Goal: Find specific page/section: Find specific page/section

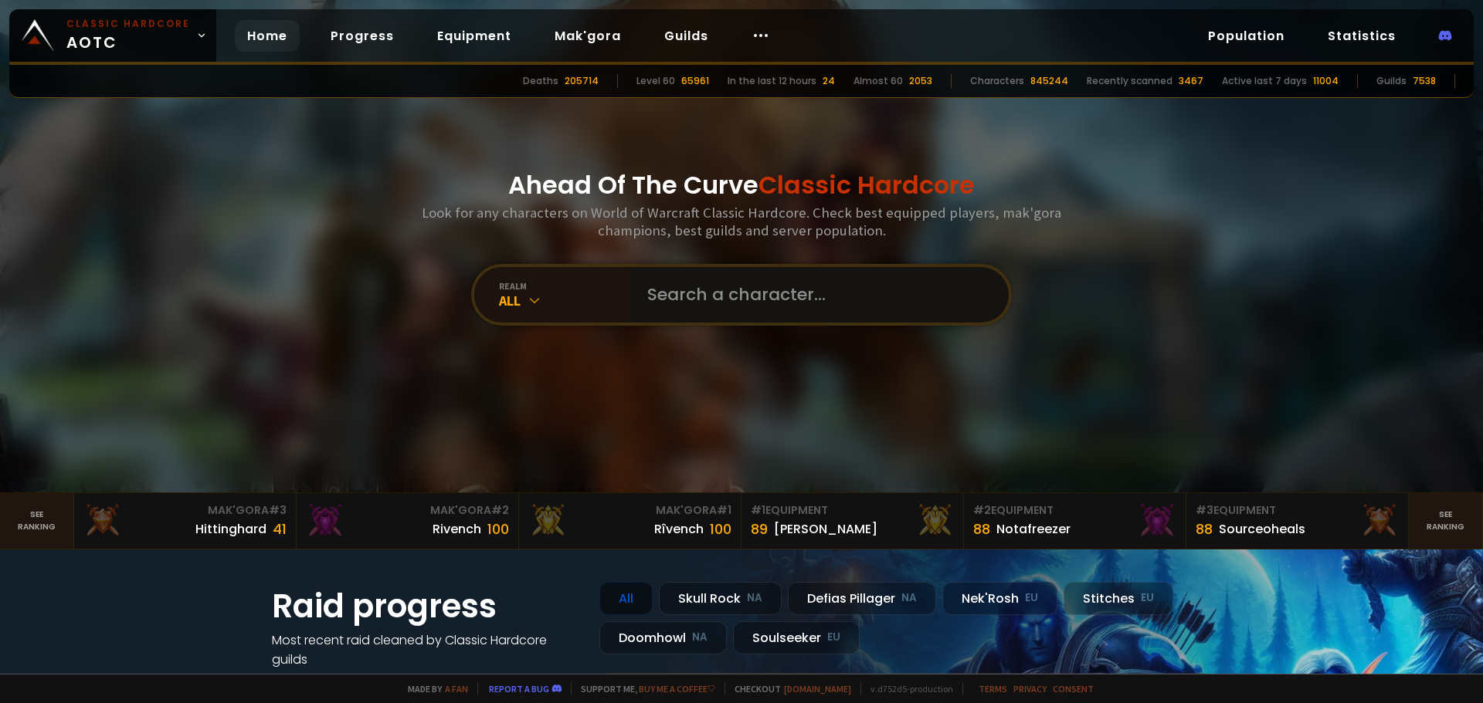
click at [703, 294] on input "text" at bounding box center [814, 295] width 352 height 56
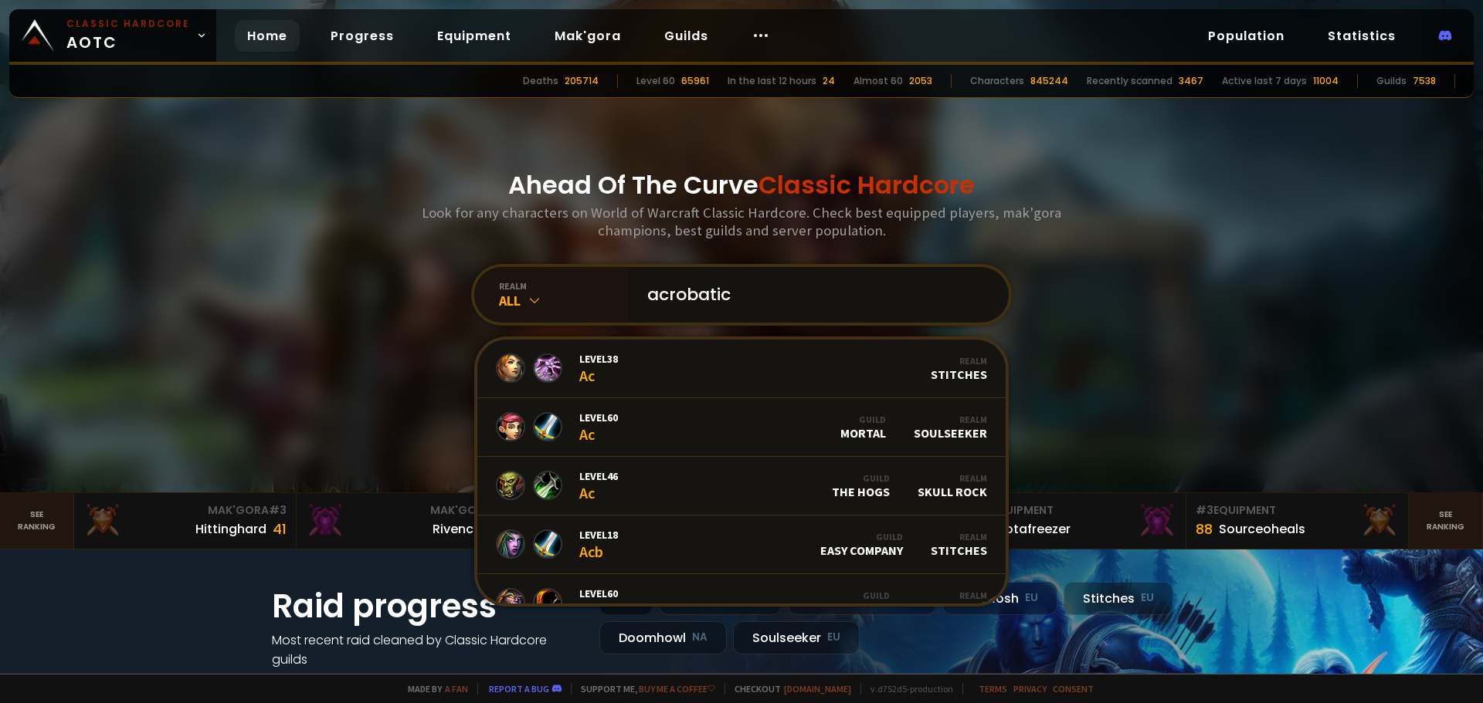
type input "acrobatics"
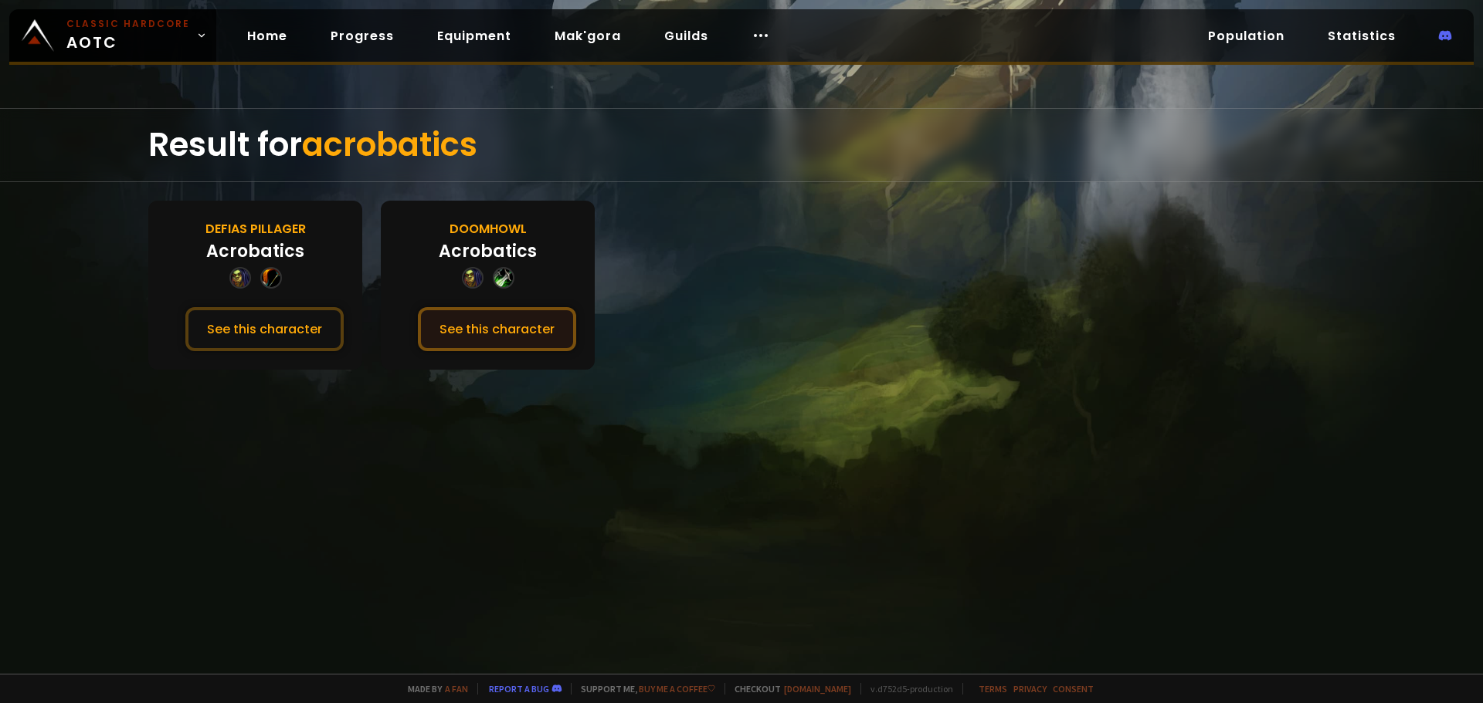
click at [485, 324] on button "See this character" at bounding box center [497, 329] width 158 height 44
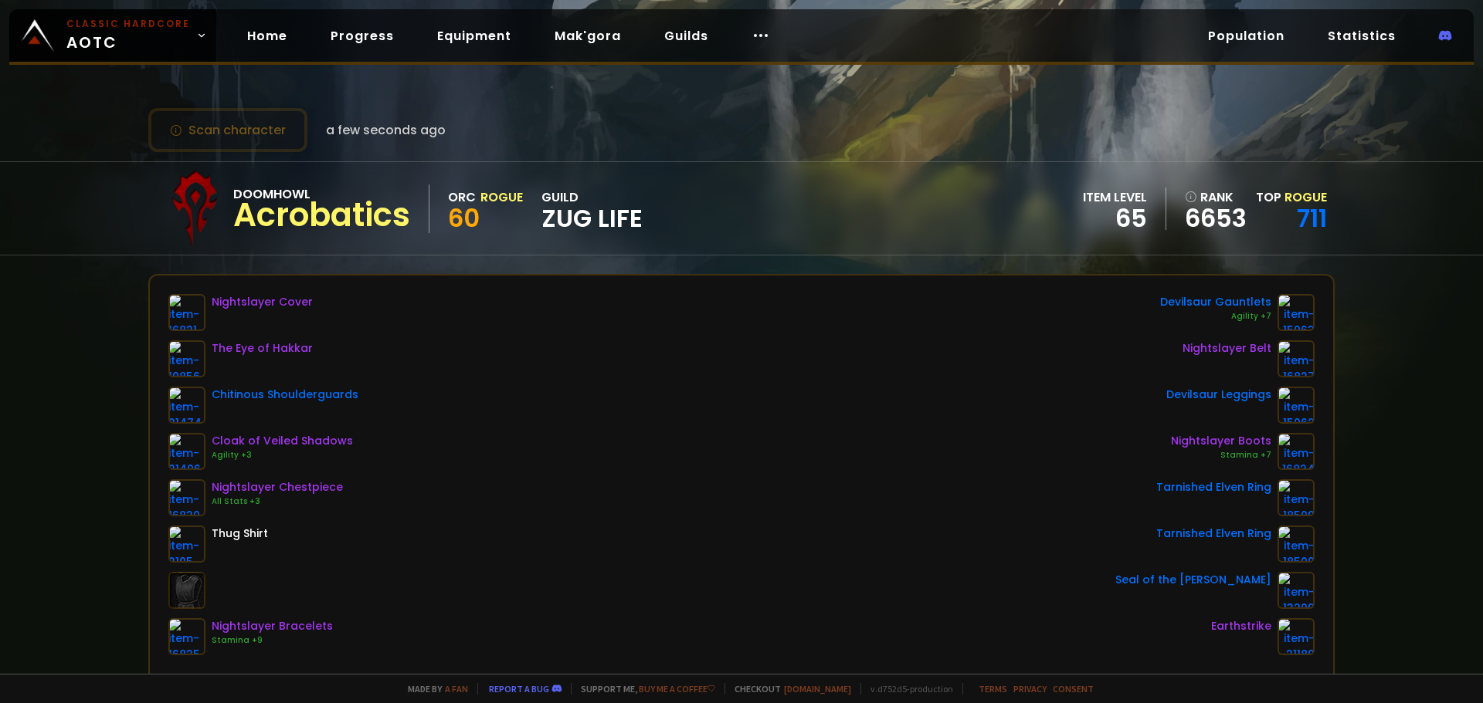
scroll to position [77, 0]
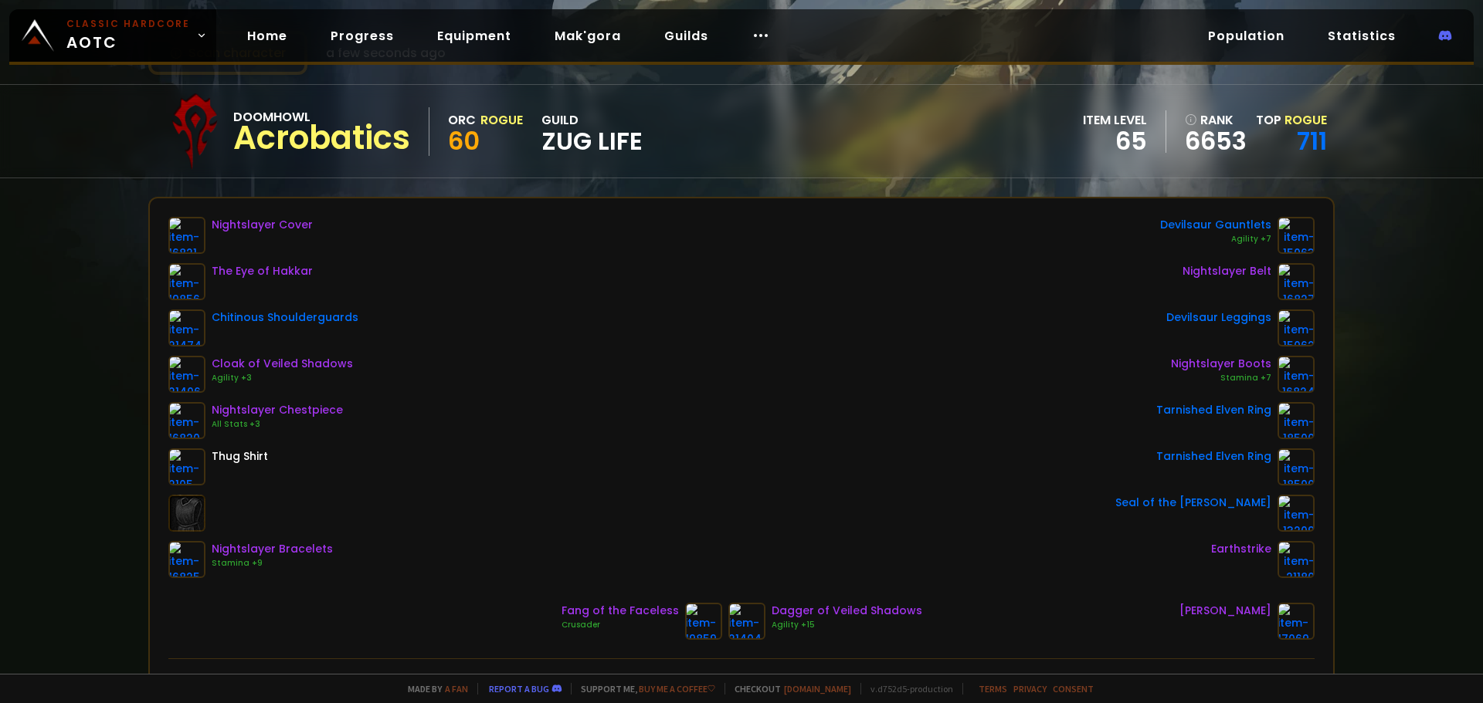
click at [658, 90] on div "Doomhowl Acrobatics Orc Rogue 60 guild Zug Life item level 65 rank 6653 Top Rog…" at bounding box center [741, 131] width 1186 height 93
click at [146, 44] on span "Classic Hardcore AOTC" at bounding box center [128, 35] width 124 height 37
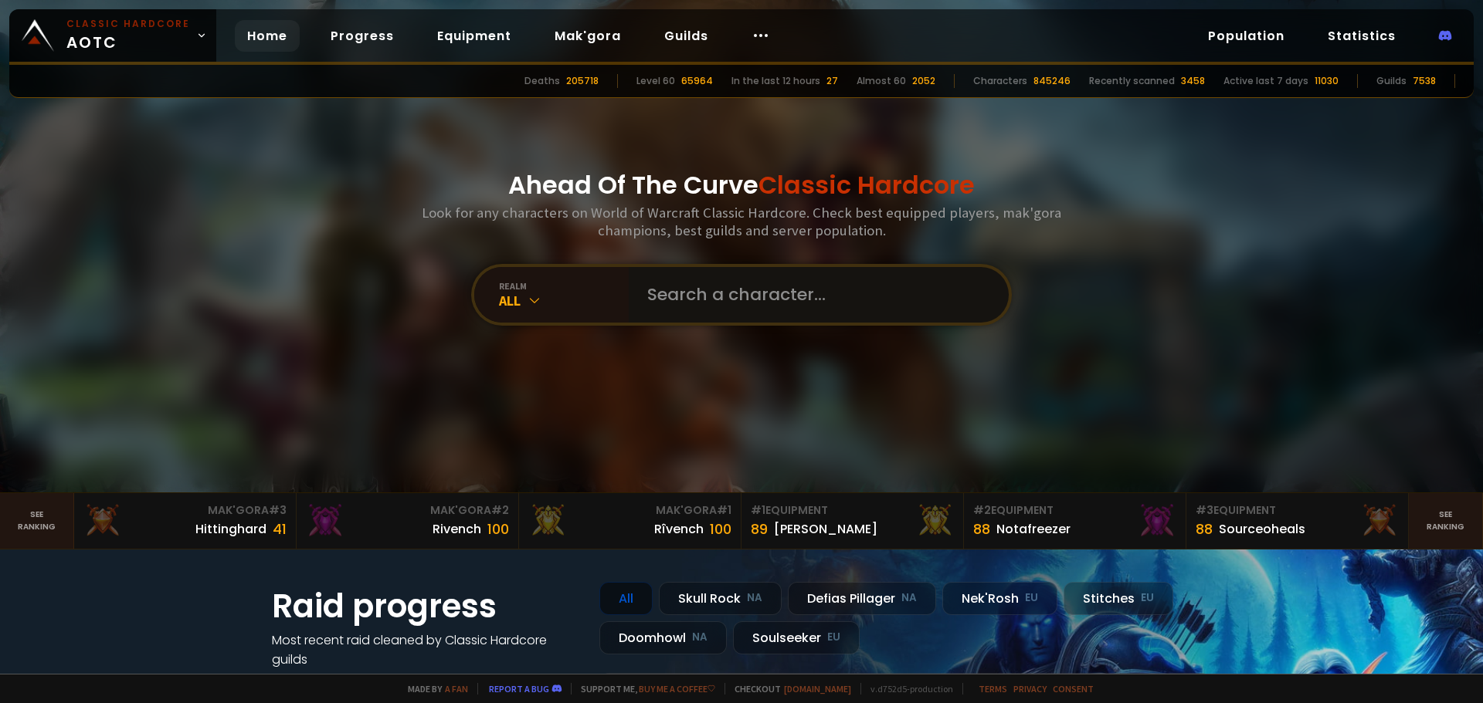
click at [692, 269] on input "text" at bounding box center [814, 295] width 352 height 56
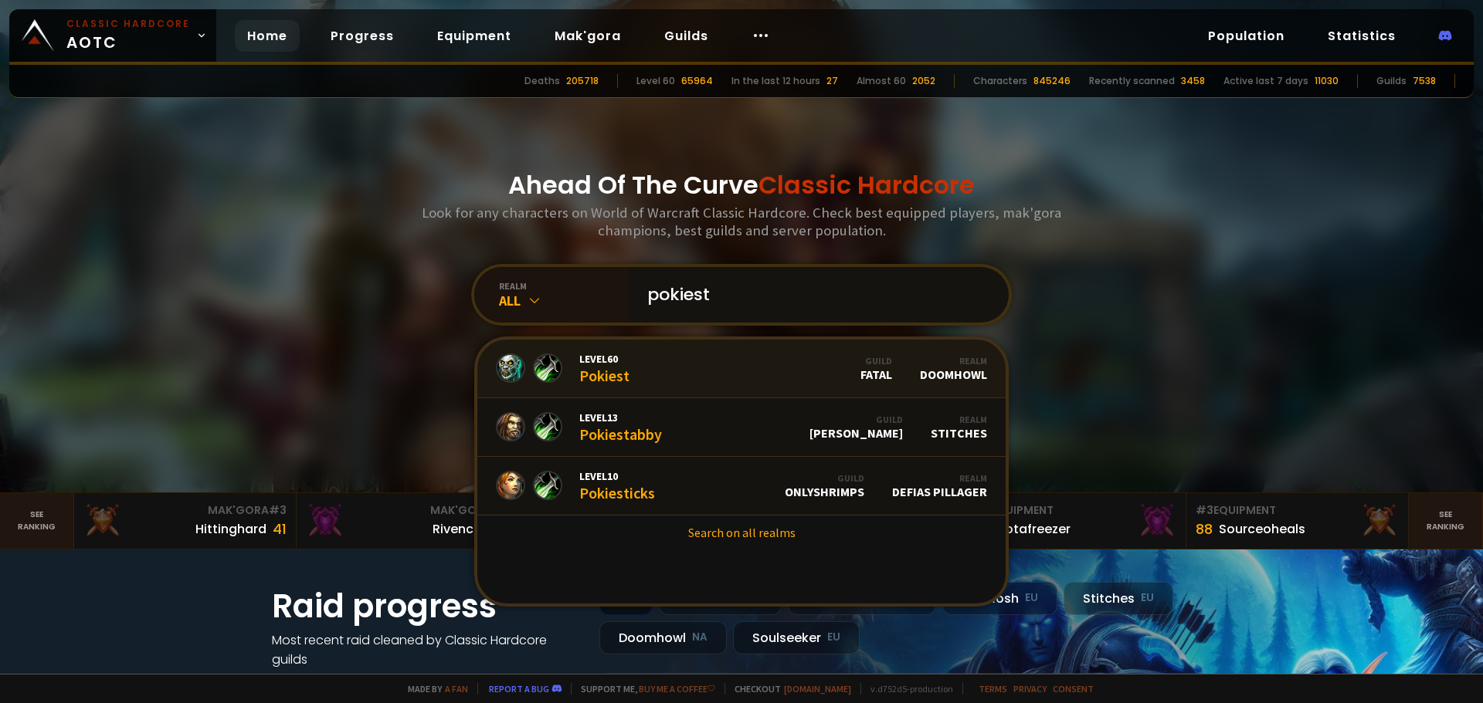
type input "pokiest"
click at [753, 369] on link "Level 60 Pokiest Guild Fatal Realm Doomhowl" at bounding box center [741, 369] width 528 height 59
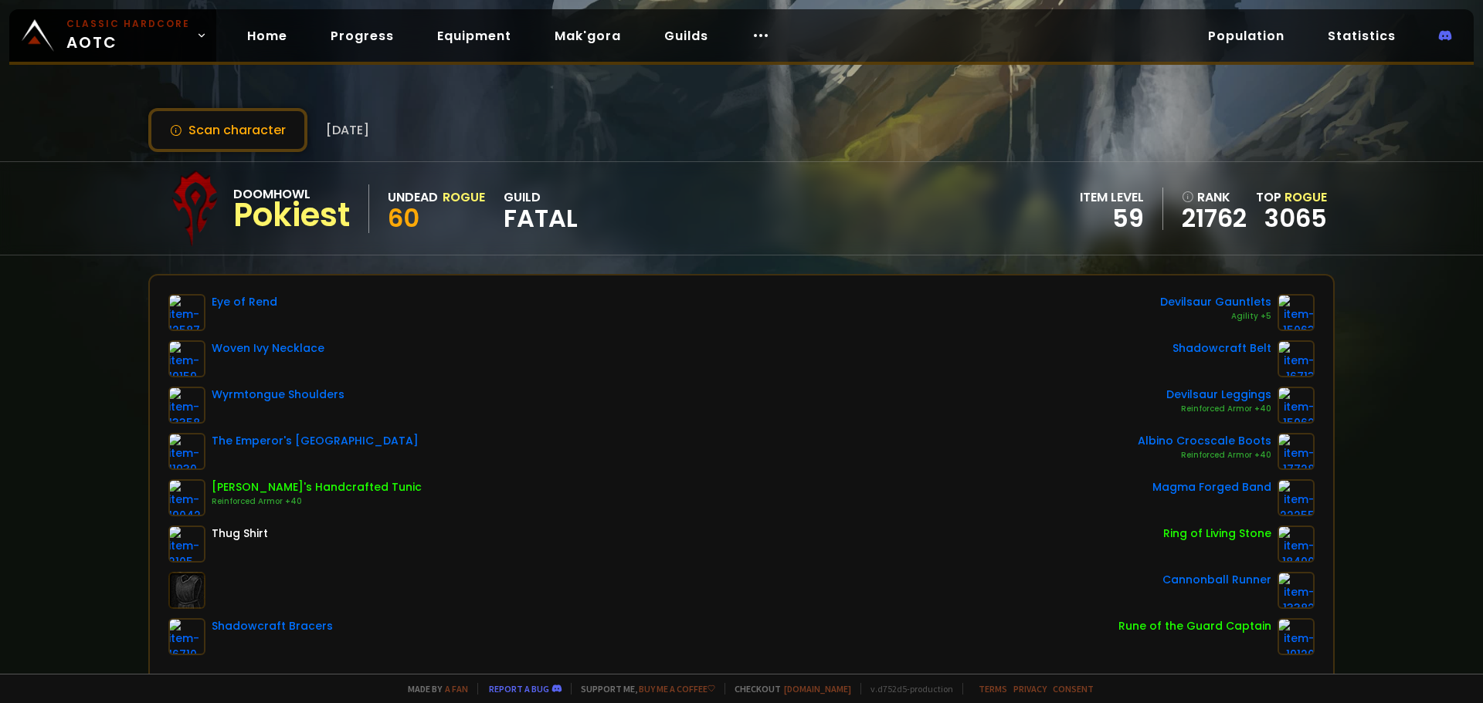
click at [86, 477] on div "Scan character [DATE] Doomhowl Pokiest Undead Rogue 60 guild Fatal item level 5…" at bounding box center [741, 337] width 1483 height 674
